Goal: Task Accomplishment & Management: Use online tool/utility

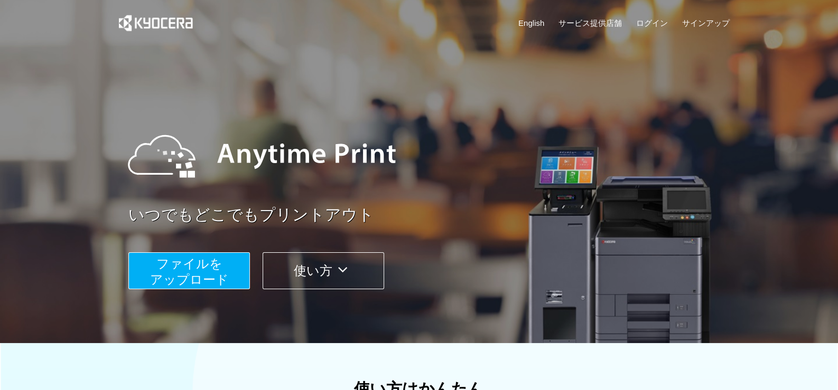
click at [230, 274] on button "ファイルを ​​アップロード" at bounding box center [188, 270] width 121 height 37
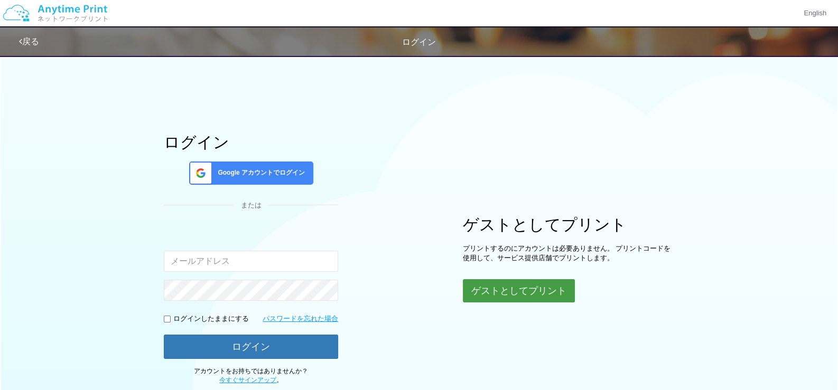
click at [479, 295] on button "ゲストとしてプリント" at bounding box center [519, 290] width 112 height 23
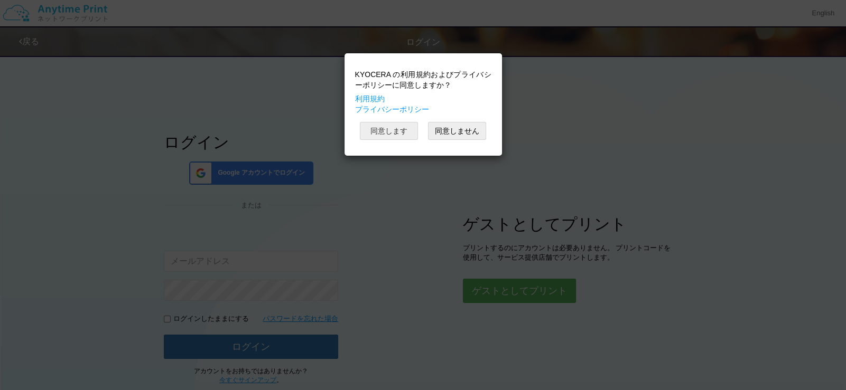
click at [394, 132] on button "同意します" at bounding box center [389, 131] width 58 height 18
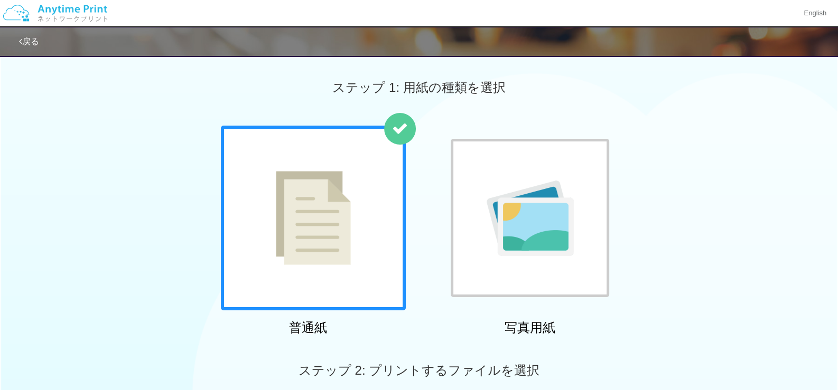
click at [354, 177] on div at bounding box center [313, 218] width 185 height 185
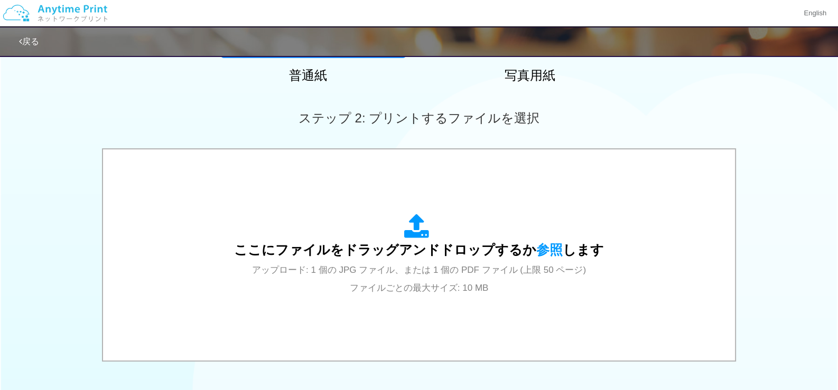
scroll to position [264, 0]
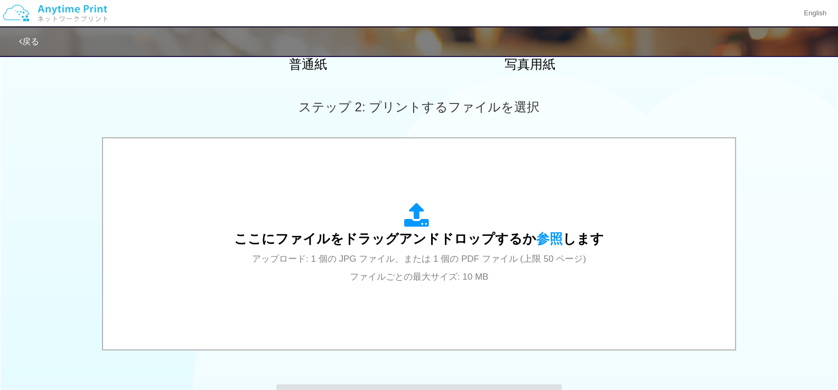
click at [332, 231] on span "ここにファイルをドラッグアンドドロップするか 参照 します" at bounding box center [419, 238] width 370 height 15
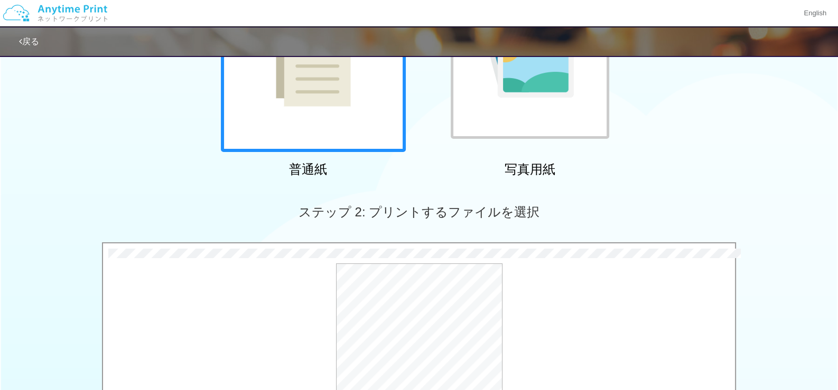
scroll to position [317, 0]
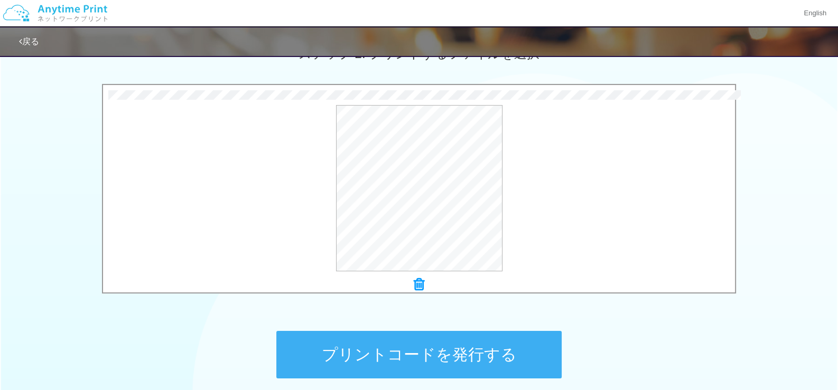
click at [423, 282] on icon at bounding box center [419, 285] width 11 height 14
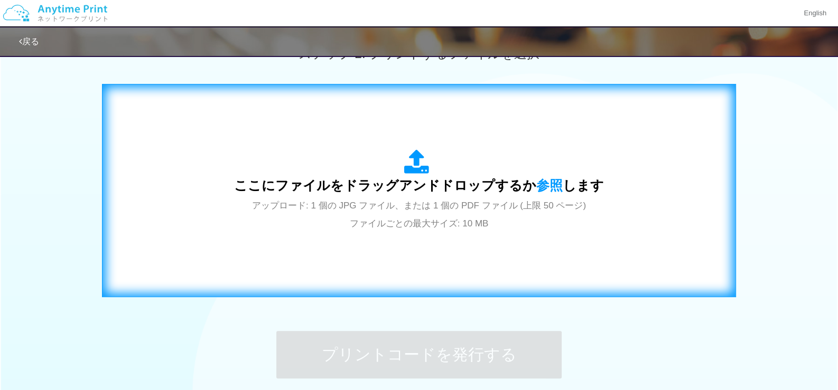
click at [422, 260] on div "ここにファイルをドラッグアンドドロップするか 参照 します アップロード: 1 個の JPG ファイル、または 1 個の PDF ファイル (上限 50 ペー…" at bounding box center [419, 190] width 612 height 191
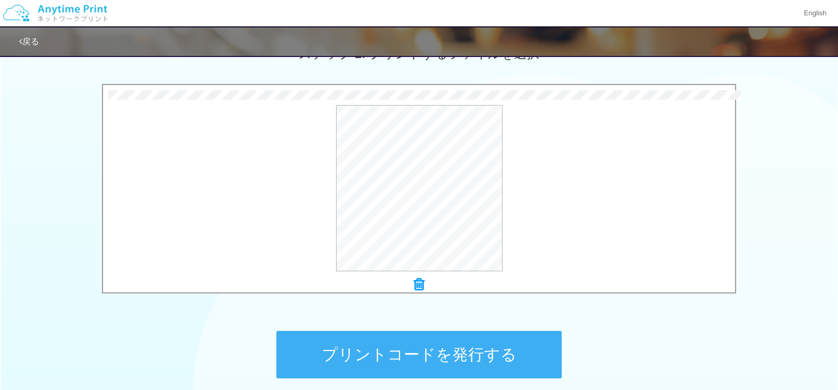
click at [435, 359] on button "プリントコードを発行する" at bounding box center [418, 355] width 285 height 48
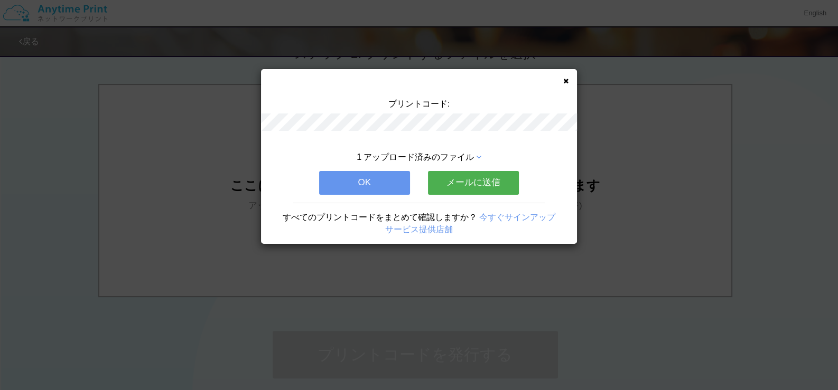
scroll to position [0, 0]
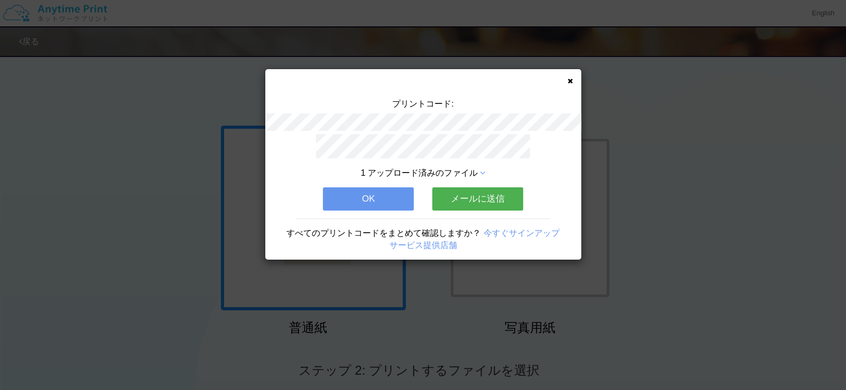
click at [400, 201] on button "OK" at bounding box center [368, 198] width 91 height 23
